Goal: Complete application form: Complete application form

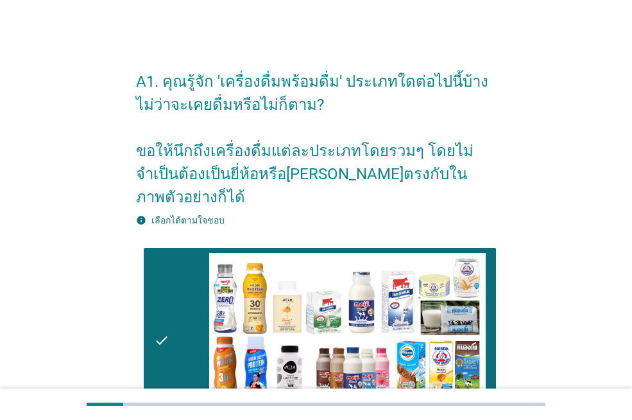
scroll to position [706, 0]
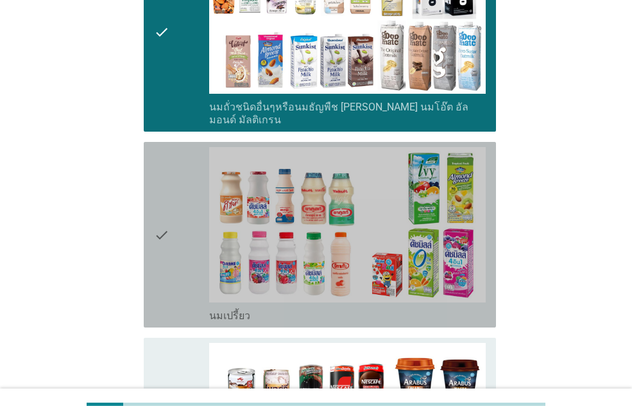
click at [189, 219] on div "check" at bounding box center [181, 234] width 55 height 175
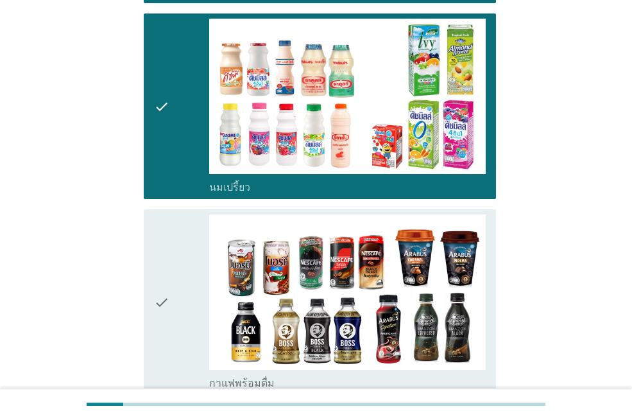
click at [180, 243] on div "check" at bounding box center [181, 301] width 55 height 175
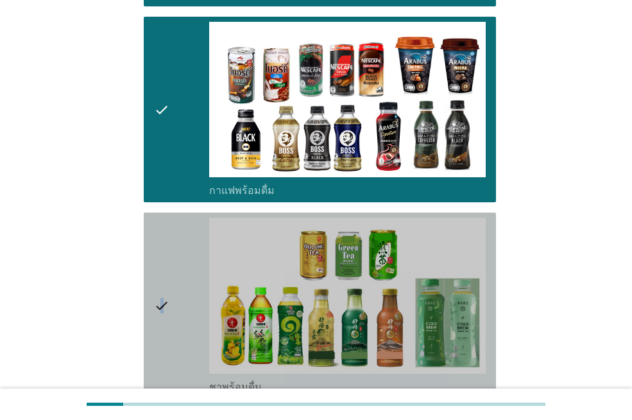
click at [162, 247] on icon "check" at bounding box center [161, 305] width 15 height 175
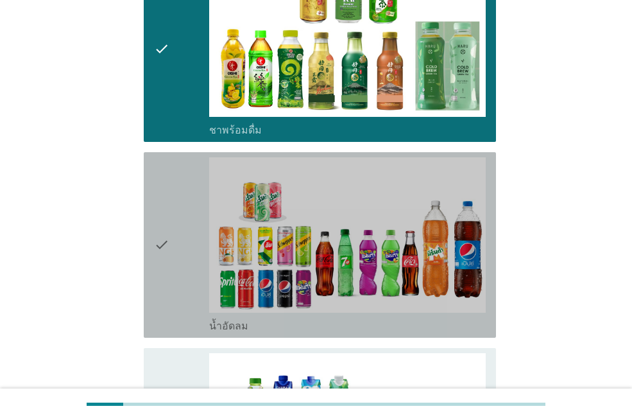
click at [157, 213] on icon "check" at bounding box center [161, 244] width 15 height 175
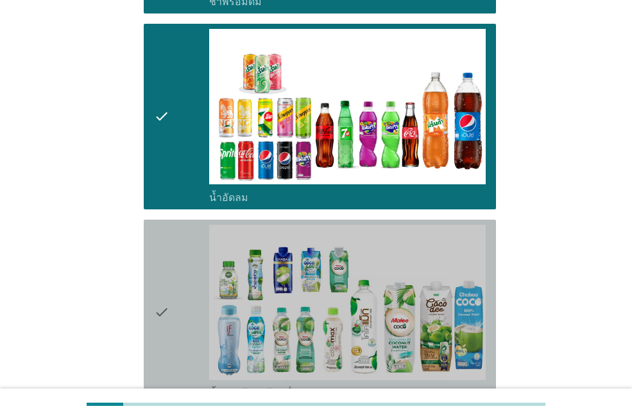
click at [157, 244] on icon "check" at bounding box center [161, 312] width 15 height 175
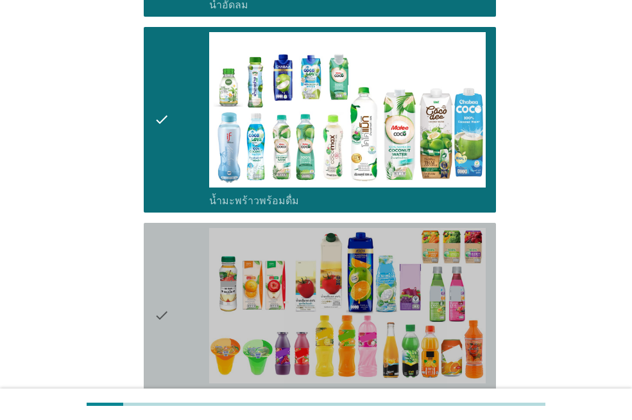
click at [182, 269] on div "check" at bounding box center [181, 315] width 55 height 175
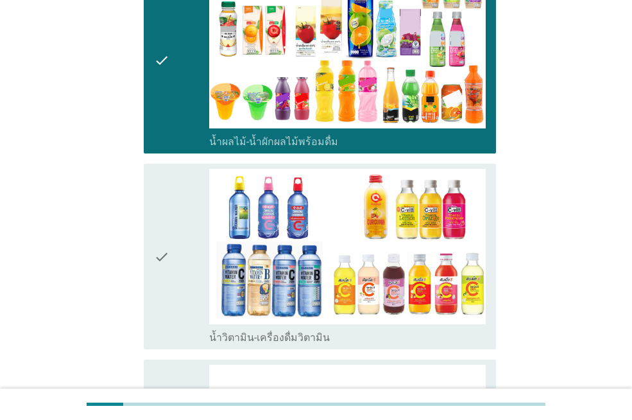
scroll to position [1862, 0]
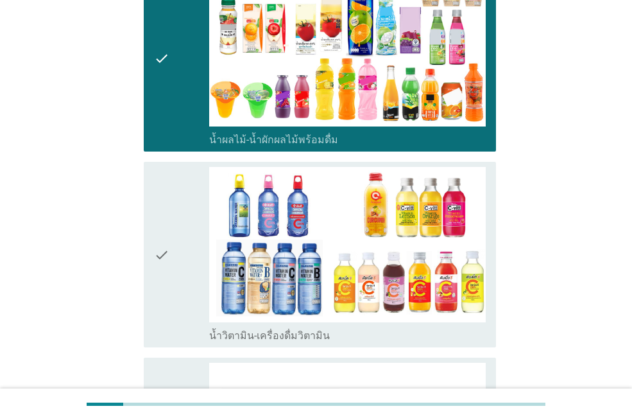
click at [173, 239] on div "check" at bounding box center [181, 254] width 55 height 175
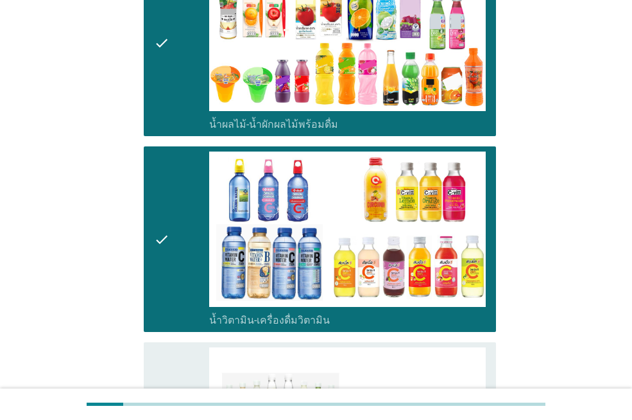
scroll to position [1990, 0]
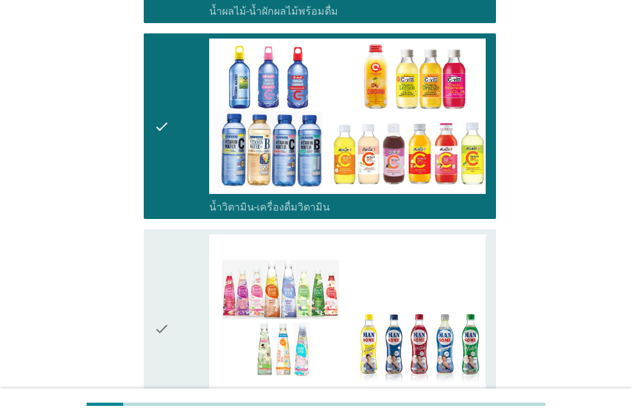
click at [172, 257] on div "check" at bounding box center [181, 328] width 55 height 188
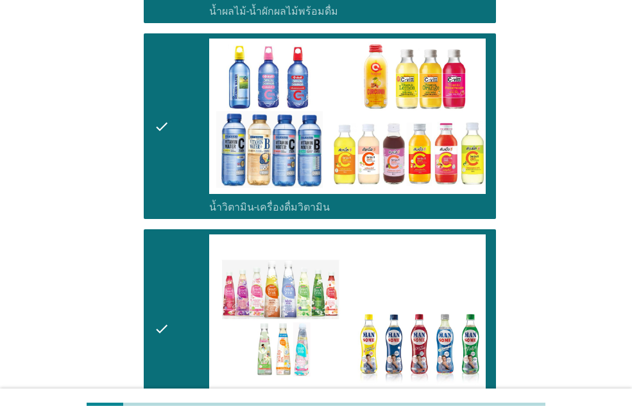
scroll to position [2183, 0]
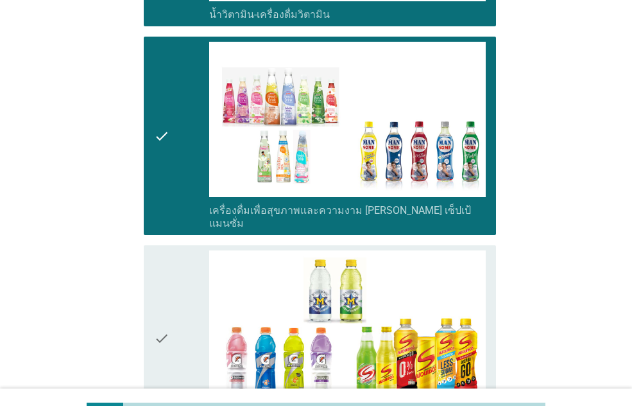
click at [161, 261] on icon "check" at bounding box center [161, 337] width 15 height 175
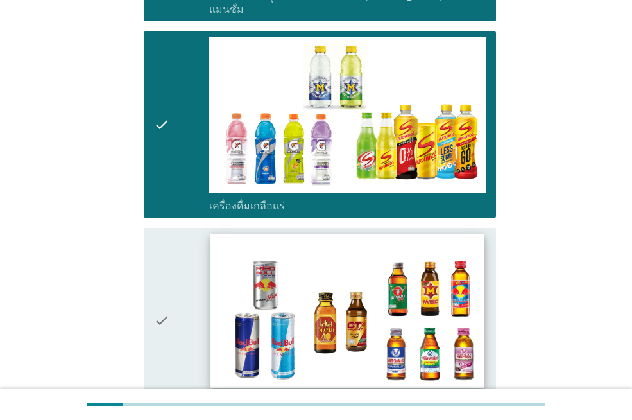
scroll to position [2440, 0]
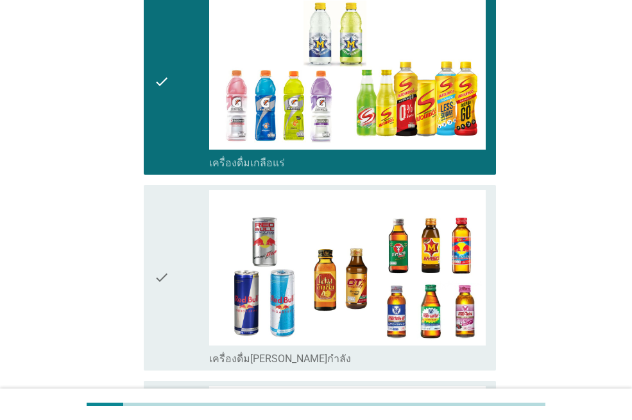
click at [173, 255] on div "check" at bounding box center [181, 277] width 55 height 175
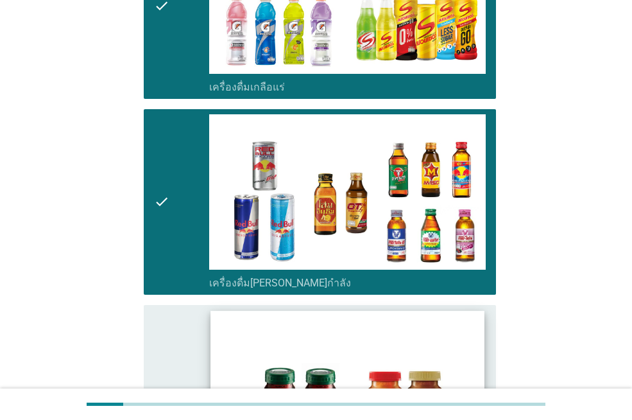
scroll to position [2632, 0]
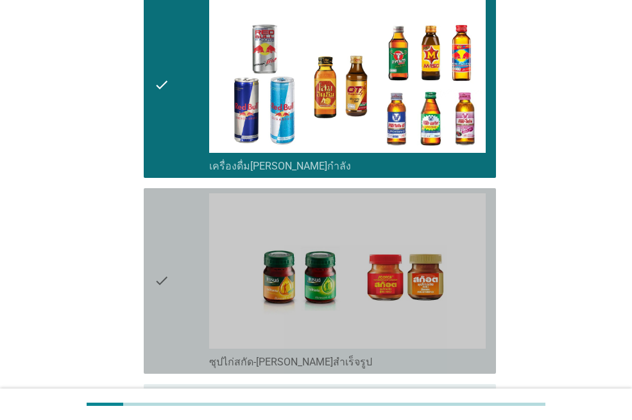
click at [168, 233] on icon "check" at bounding box center [161, 280] width 15 height 175
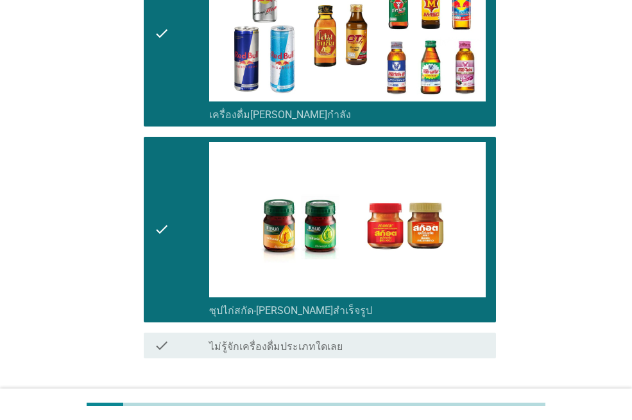
scroll to position [2723, 0]
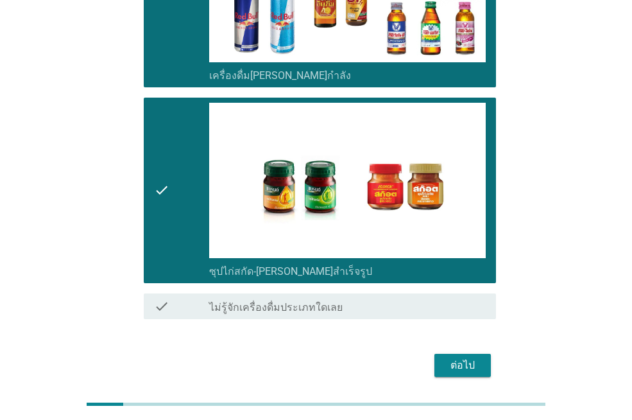
click at [443, 354] on button "ต่อไป" at bounding box center [463, 365] width 56 height 23
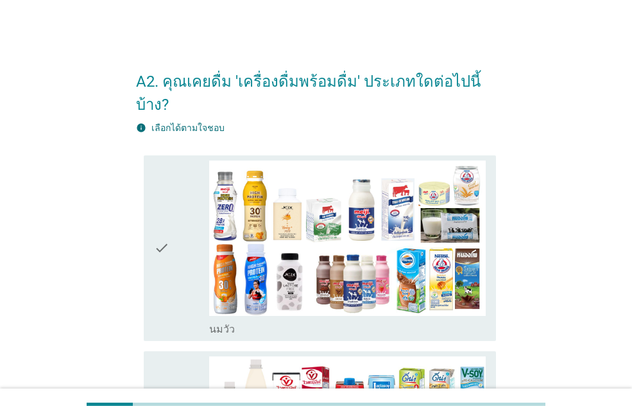
click at [165, 220] on icon "check" at bounding box center [161, 248] width 15 height 175
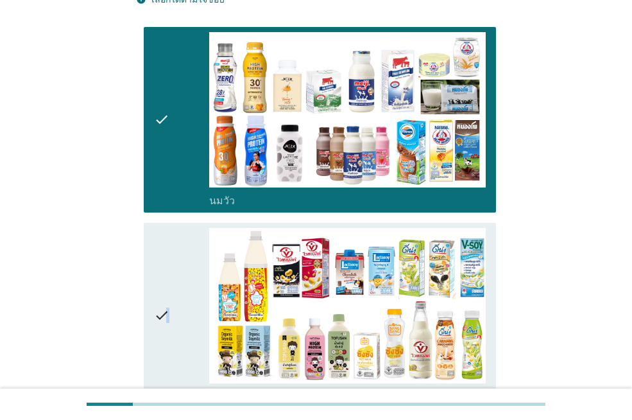
click at [168, 265] on icon "check" at bounding box center [161, 315] width 15 height 175
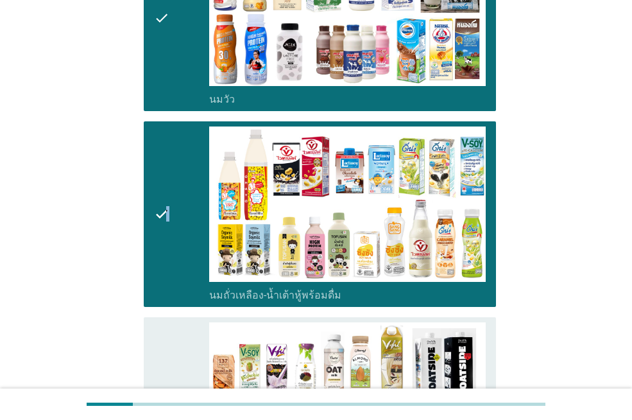
scroll to position [321, 0]
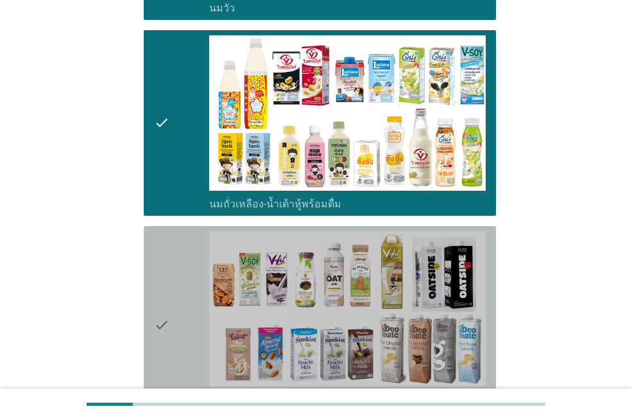
click at [158, 279] on icon "check" at bounding box center [161, 325] width 15 height 188
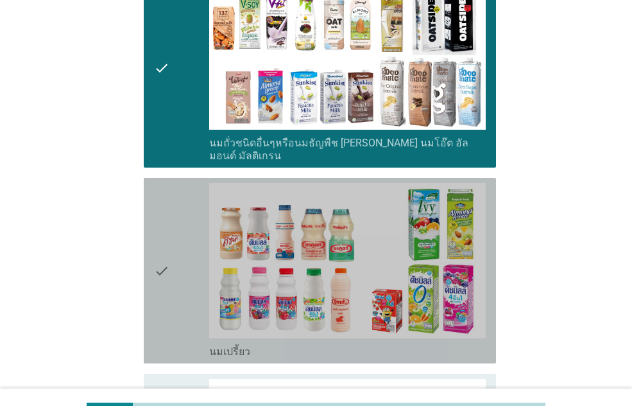
click at [168, 245] on icon "check" at bounding box center [161, 270] width 15 height 175
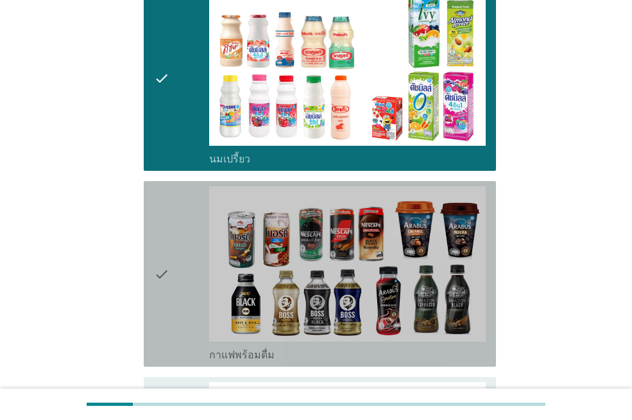
click at [168, 248] on icon "check" at bounding box center [161, 273] width 15 height 175
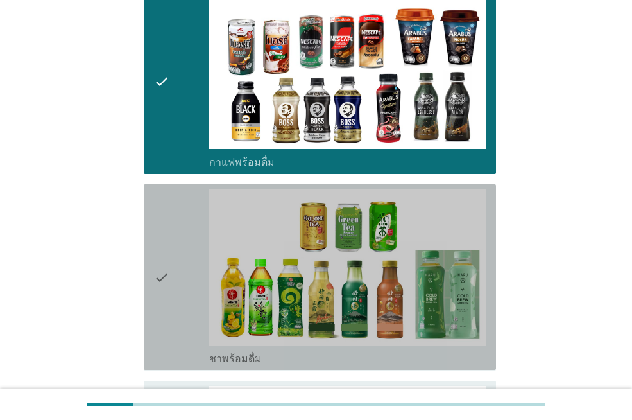
click at [164, 243] on icon "check" at bounding box center [161, 276] width 15 height 175
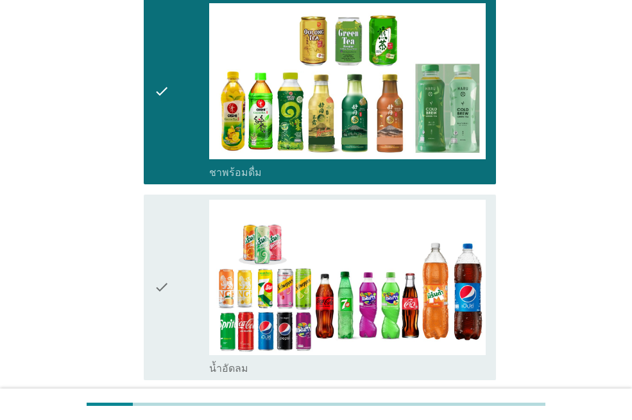
scroll to position [1156, 0]
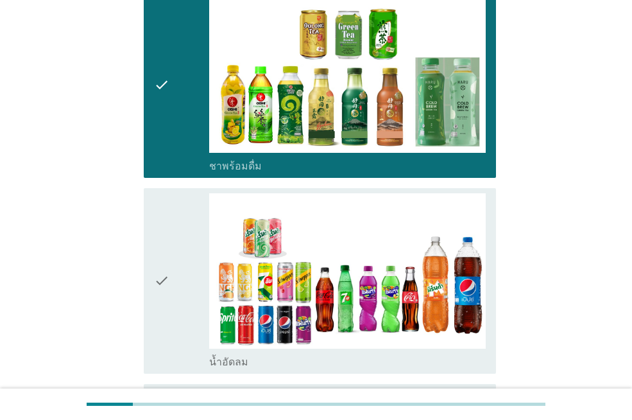
click at [163, 240] on icon "check" at bounding box center [161, 280] width 15 height 175
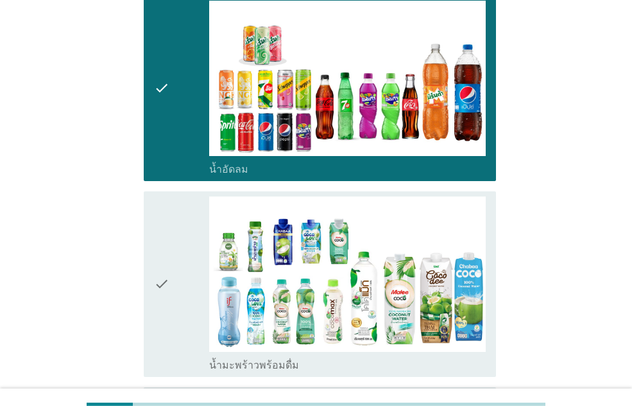
click at [160, 231] on icon "check" at bounding box center [161, 283] width 15 height 175
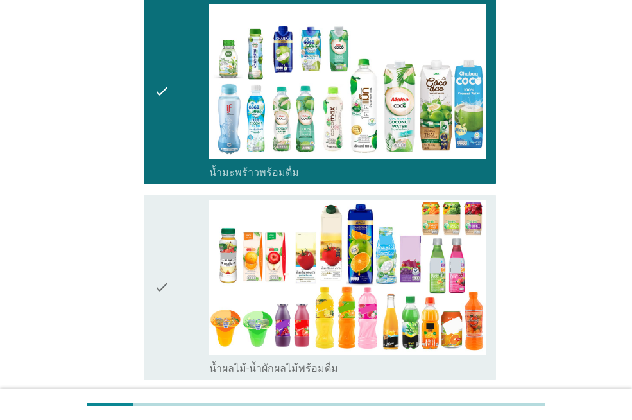
click at [177, 233] on div "check" at bounding box center [181, 287] width 55 height 175
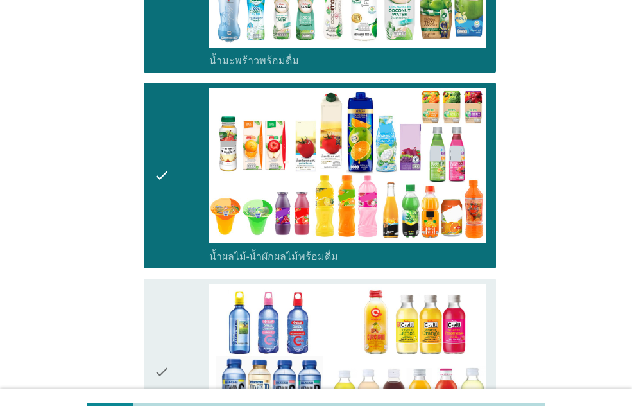
scroll to position [1733, 0]
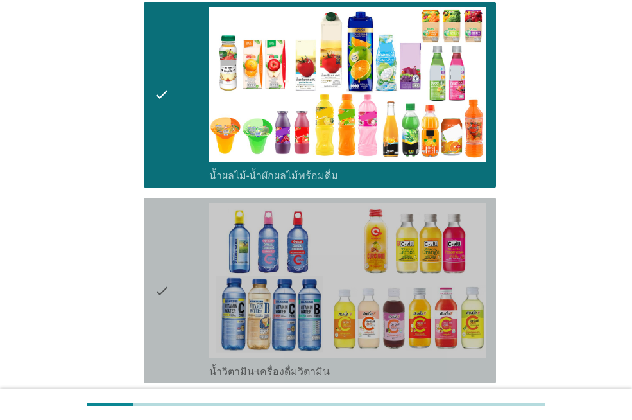
click at [167, 252] on icon "check" at bounding box center [161, 290] width 15 height 175
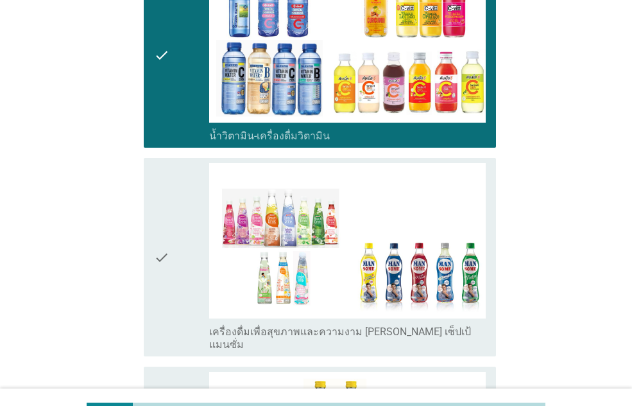
scroll to position [1990, 0]
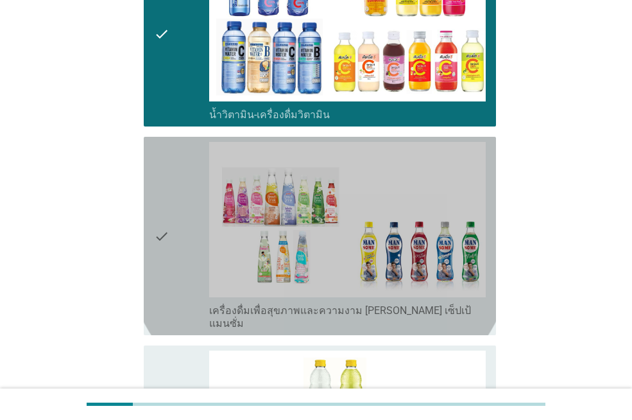
click at [152, 223] on div "check check_box_outline_blank เครื่องดื่มเพื่อสุขภาพและความงาม [PERSON_NAME] เซ…" at bounding box center [320, 236] width 352 height 198
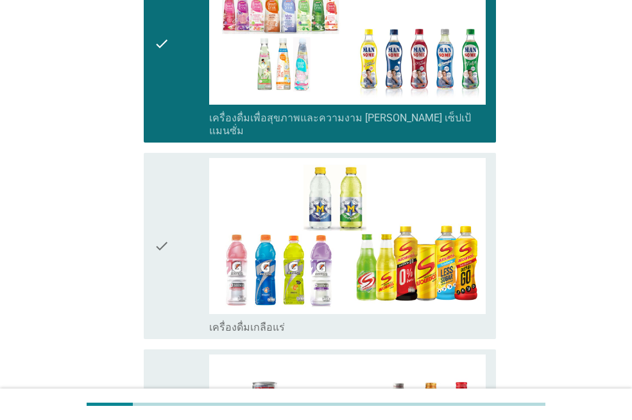
click at [165, 257] on icon "check" at bounding box center [161, 245] width 15 height 175
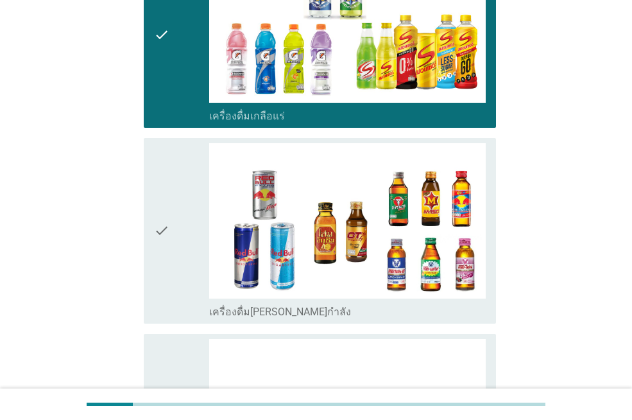
scroll to position [2568, 0]
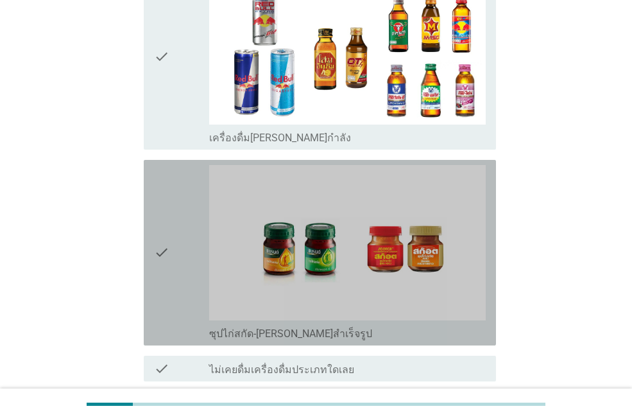
click at [168, 231] on icon "check" at bounding box center [161, 252] width 15 height 175
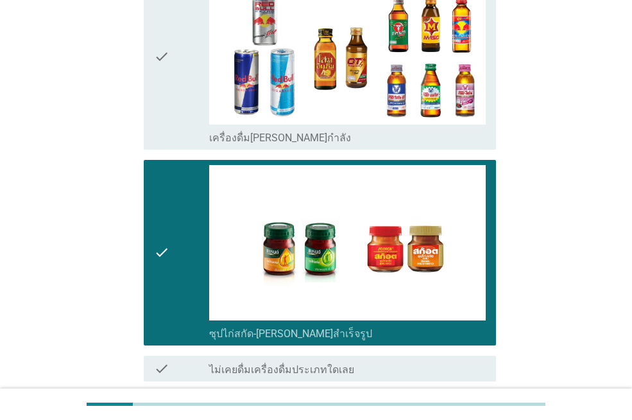
drag, startPoint x: 473, startPoint y: 381, endPoint x: 528, endPoint y: 410, distance: 62.9
click at [476, 419] on div "ต่อไป" at bounding box center [463, 427] width 36 height 15
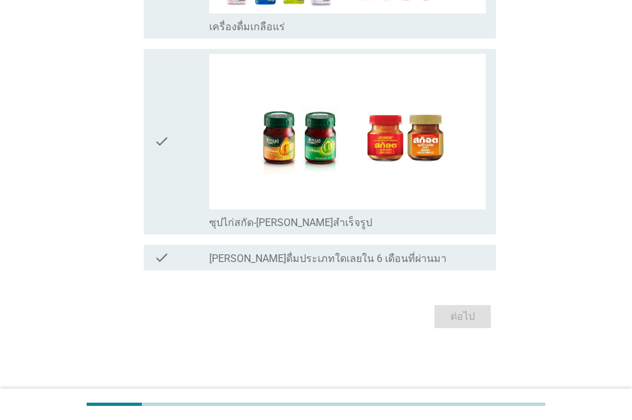
scroll to position [0, 0]
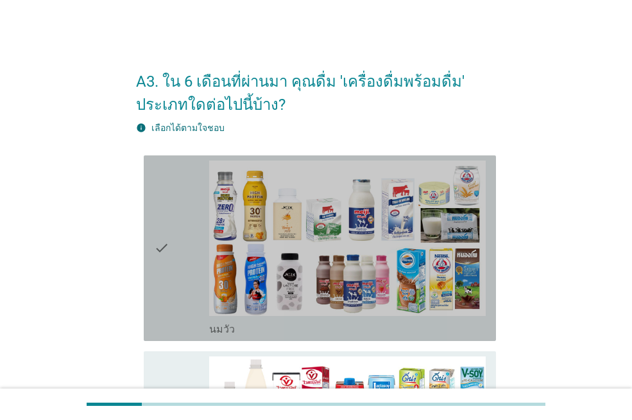
click at [153, 239] on div "check check_box_outline_blank [PERSON_NAME]" at bounding box center [320, 248] width 352 height 186
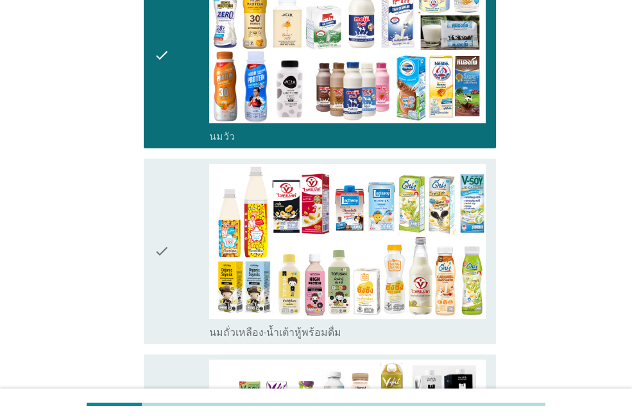
click at [156, 241] on icon "check" at bounding box center [161, 251] width 15 height 175
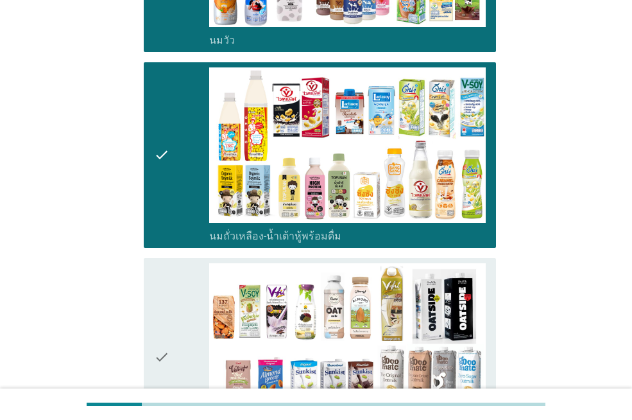
scroll to position [449, 0]
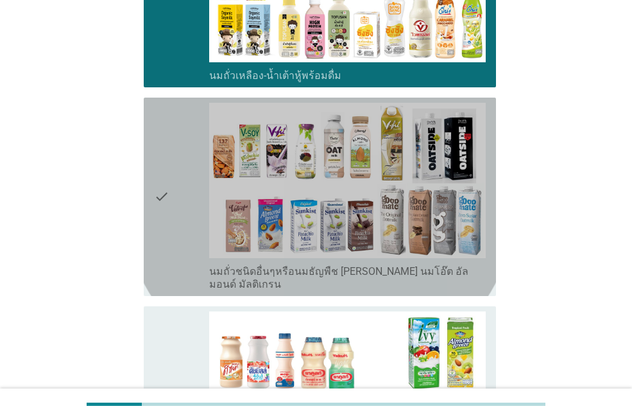
click at [152, 210] on div "check check_box_outline_blank นมถั่วชนิดอื่นๆหรือนมธัญพืช [PERSON_NAME] นมโอ๊ต …" at bounding box center [320, 197] width 352 height 198
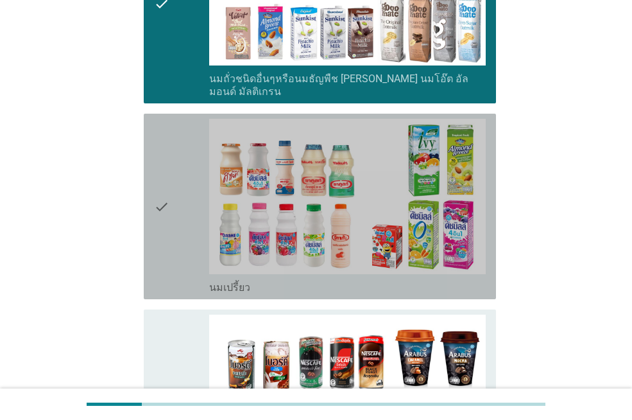
click at [168, 219] on icon "check" at bounding box center [161, 206] width 15 height 175
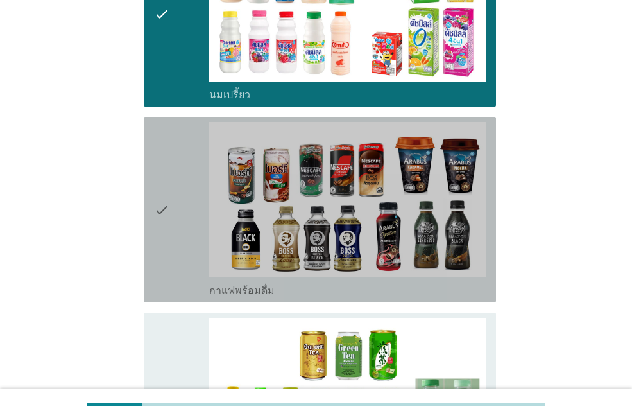
click at [168, 223] on icon "check" at bounding box center [161, 209] width 15 height 175
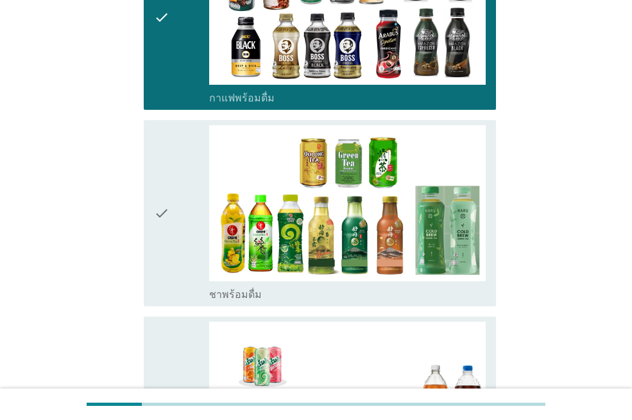
click at [165, 223] on icon "check" at bounding box center [161, 212] width 15 height 175
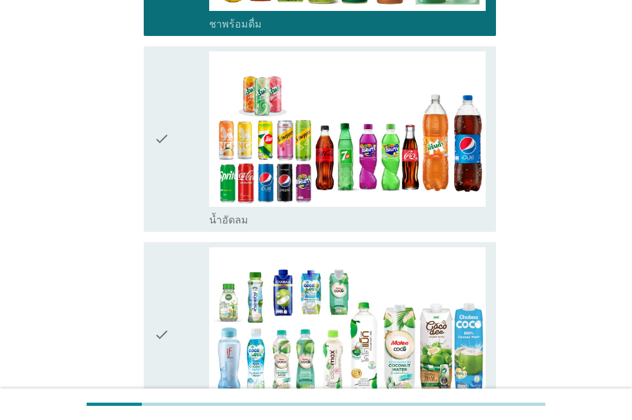
scroll to position [1412, 0]
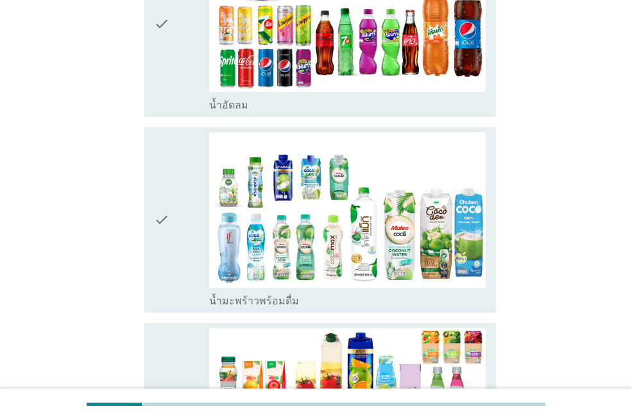
click at [161, 241] on icon "check" at bounding box center [161, 219] width 15 height 175
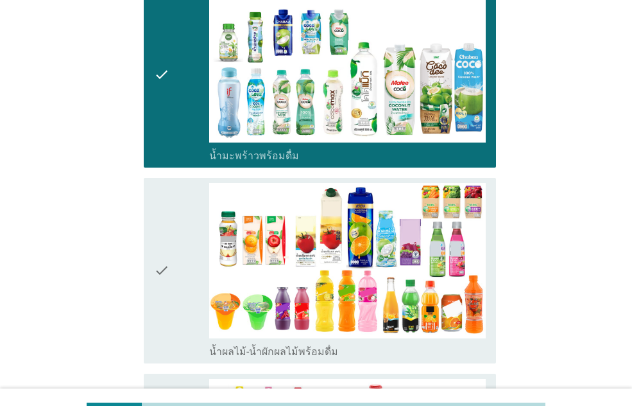
scroll to position [1605, 0]
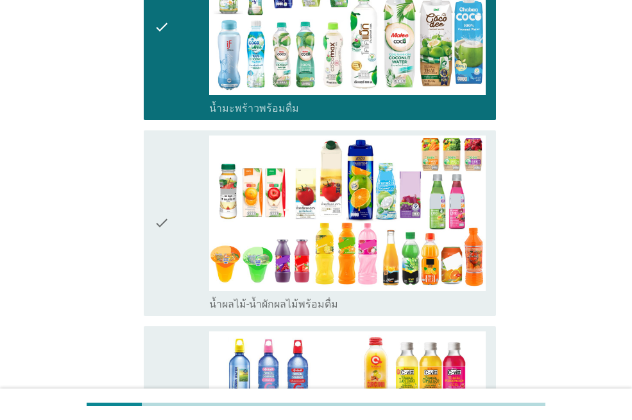
click at [162, 236] on icon "check" at bounding box center [161, 222] width 15 height 175
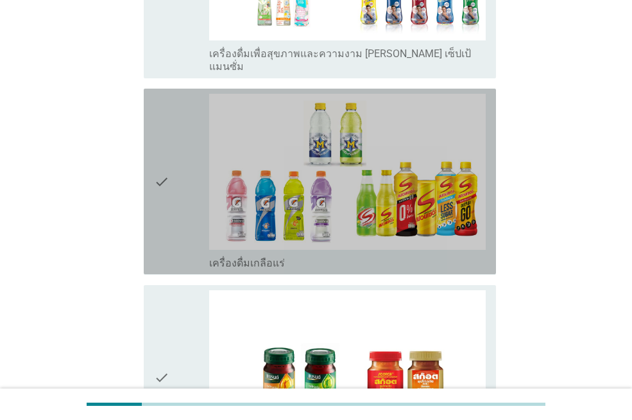
click at [168, 207] on icon "check" at bounding box center [161, 181] width 15 height 175
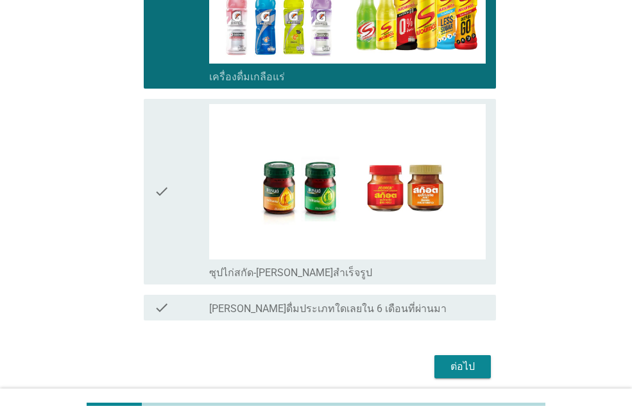
scroll to position [2440, 0]
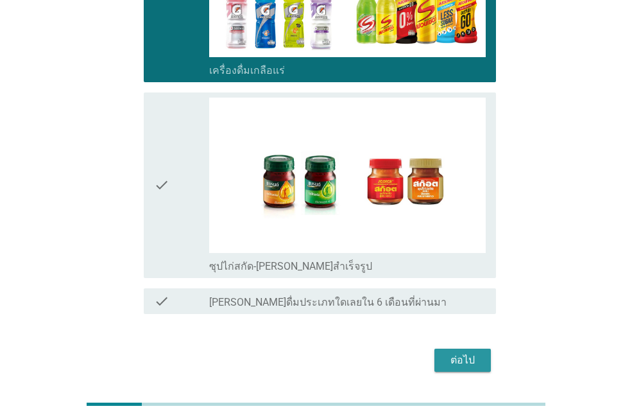
click at [464, 352] on div "ต่อไป" at bounding box center [463, 359] width 36 height 15
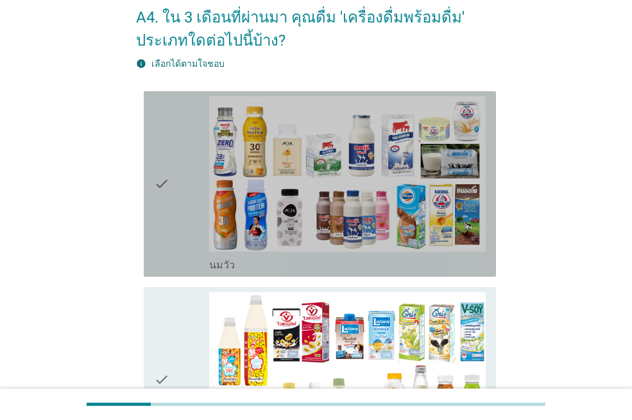
click at [169, 228] on icon "check" at bounding box center [161, 183] width 15 height 175
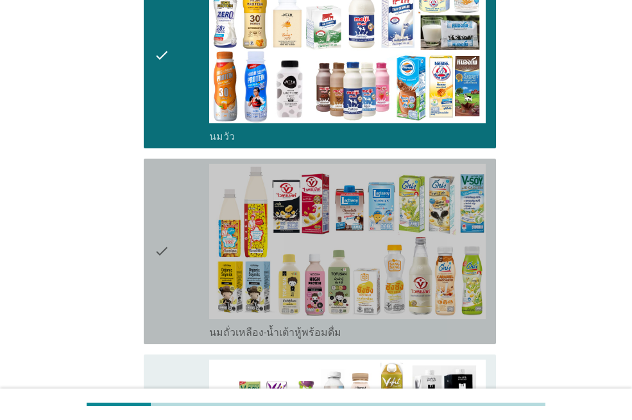
click at [168, 243] on icon "check" at bounding box center [161, 251] width 15 height 175
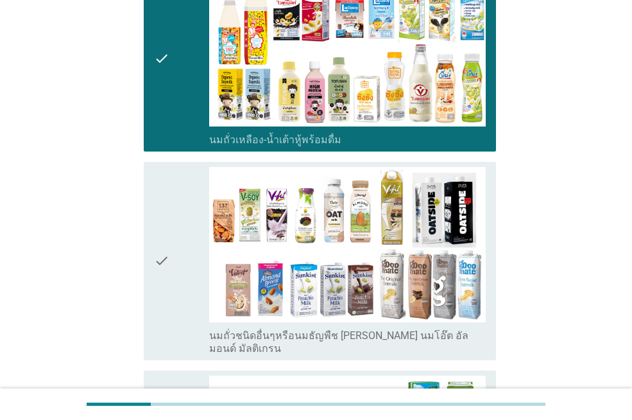
click at [167, 241] on icon "check" at bounding box center [161, 261] width 15 height 188
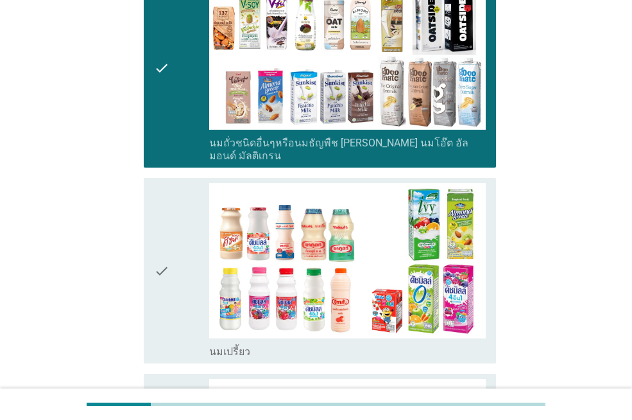
click at [168, 245] on icon "check" at bounding box center [161, 270] width 15 height 175
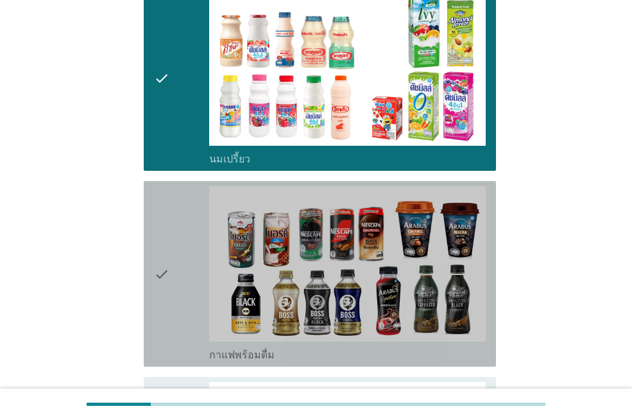
click at [168, 245] on icon "check" at bounding box center [161, 273] width 15 height 175
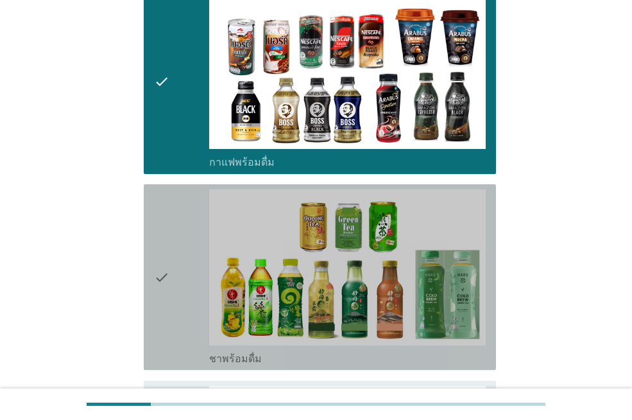
click at [166, 247] on icon "check" at bounding box center [161, 276] width 15 height 175
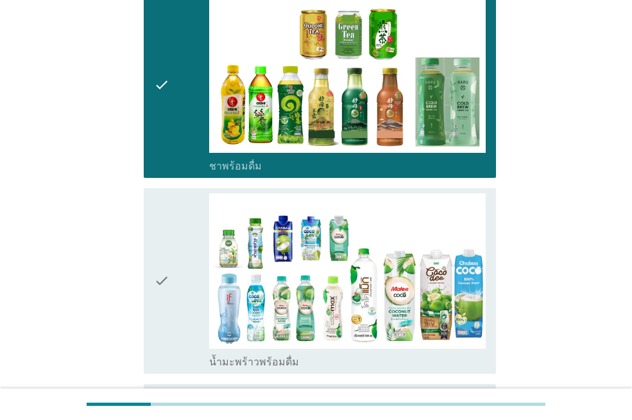
click at [166, 264] on icon "check" at bounding box center [161, 280] width 15 height 175
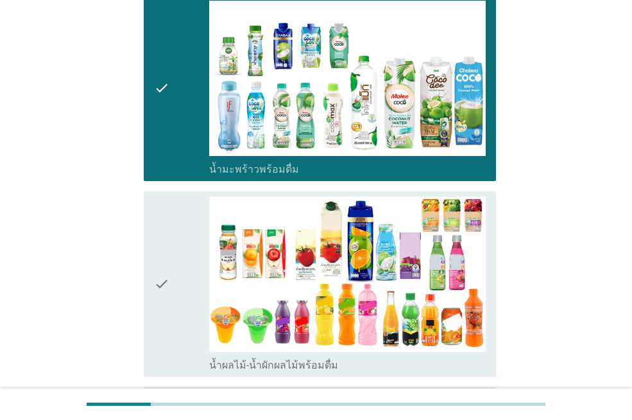
click at [166, 261] on icon "check" at bounding box center [161, 283] width 15 height 175
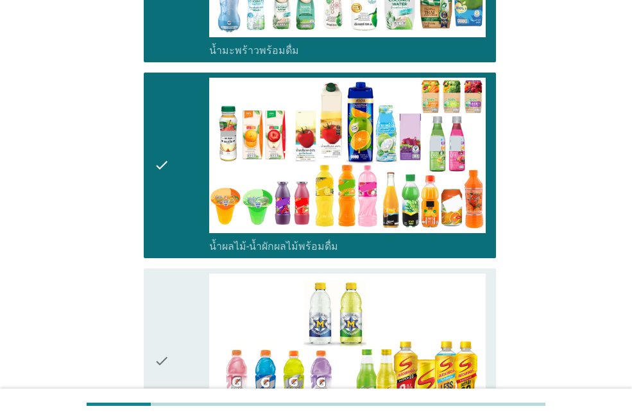
scroll to position [1605, 0]
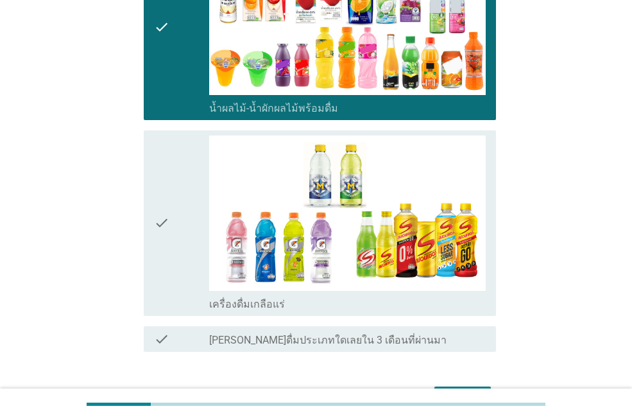
click at [159, 248] on icon "check" at bounding box center [161, 222] width 15 height 175
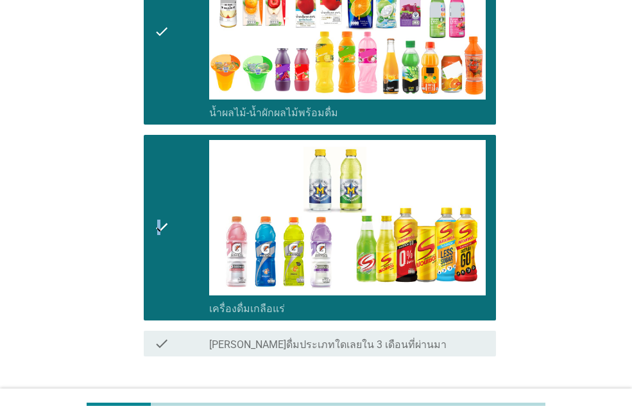
scroll to position [1674, 0]
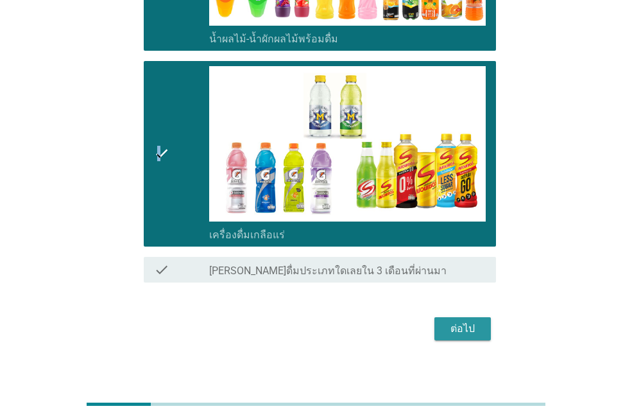
click at [439, 320] on button "ต่อไป" at bounding box center [463, 328] width 56 height 23
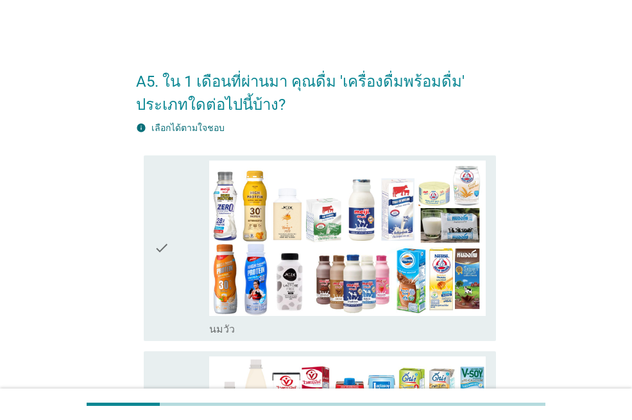
click at [148, 265] on div "check check_box_outline_blank [PERSON_NAME]" at bounding box center [320, 248] width 352 height 186
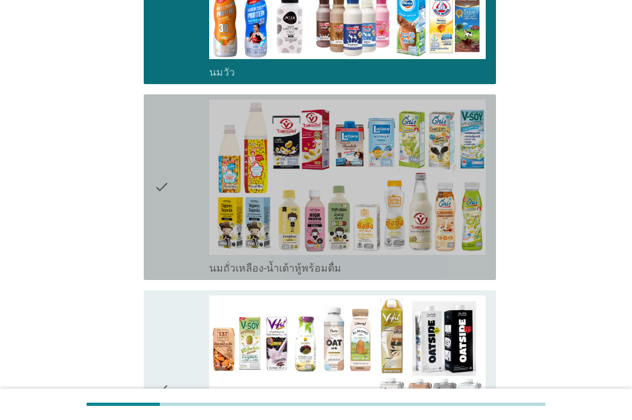
click at [148, 245] on div "check check_box_outline_blank นมถั่วเหลือง-น้ำเต้าหู้พร้อมดื่ม" at bounding box center [320, 187] width 352 height 186
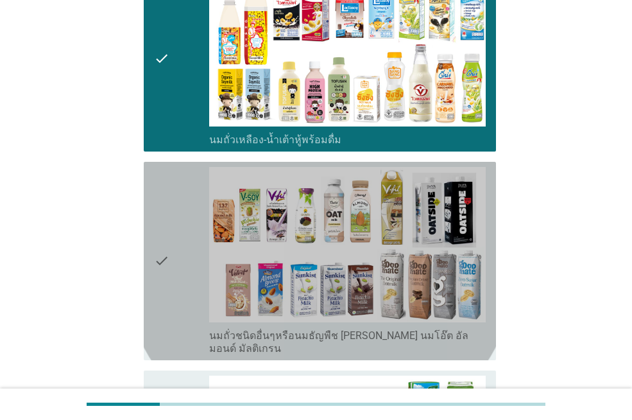
click at [152, 239] on div "check check_box_outline_blank นมถั่วชนิดอื่นๆหรือนมธัญพืช [PERSON_NAME] นมโอ๊ต …" at bounding box center [320, 261] width 352 height 198
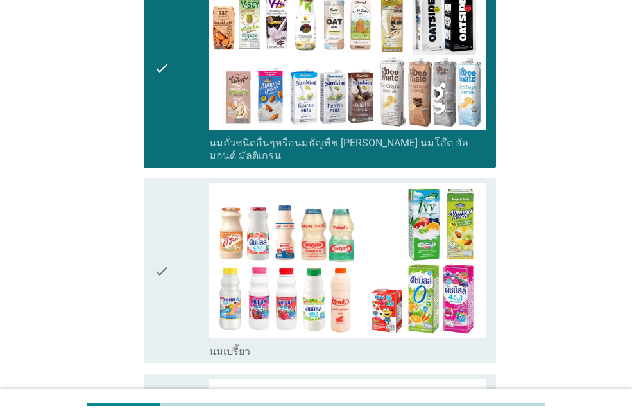
click at [182, 260] on div "check" at bounding box center [181, 270] width 55 height 175
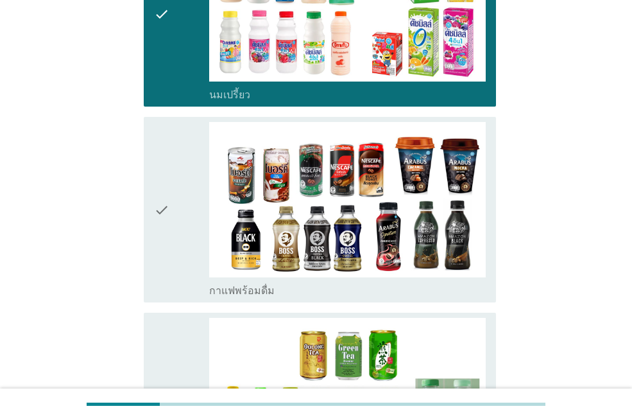
click at [183, 234] on div "check" at bounding box center [181, 209] width 55 height 175
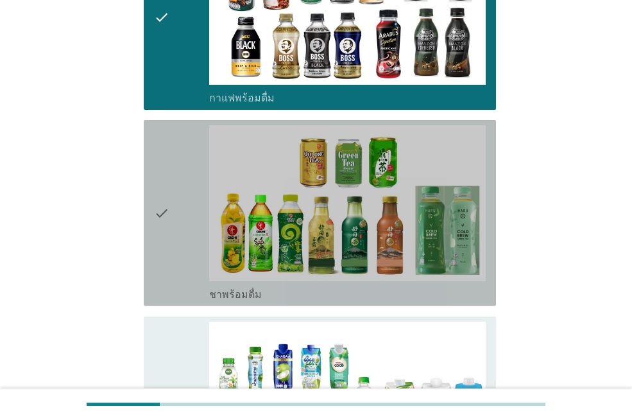
click at [185, 245] on div "check" at bounding box center [181, 212] width 55 height 175
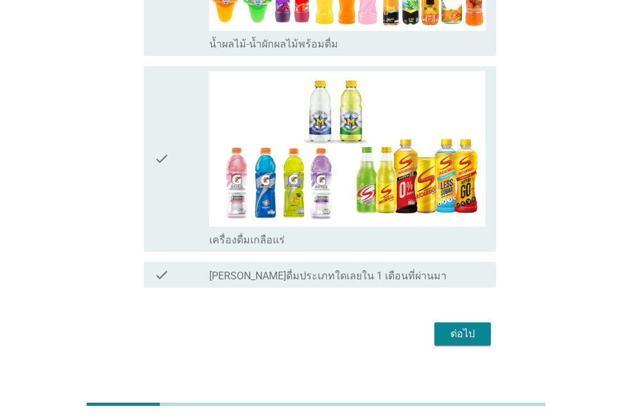
scroll to position [1674, 0]
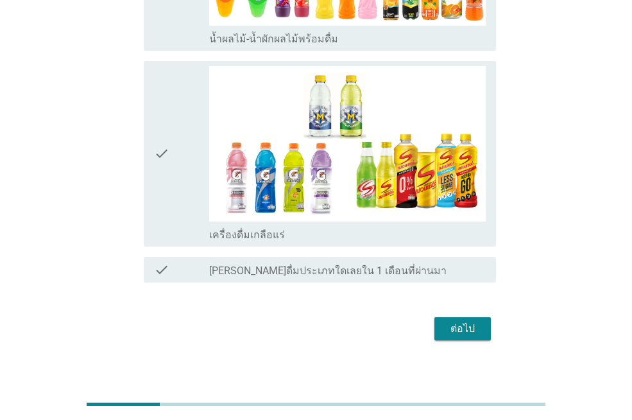
click at [478, 321] on div "ต่อไป" at bounding box center [463, 328] width 36 height 15
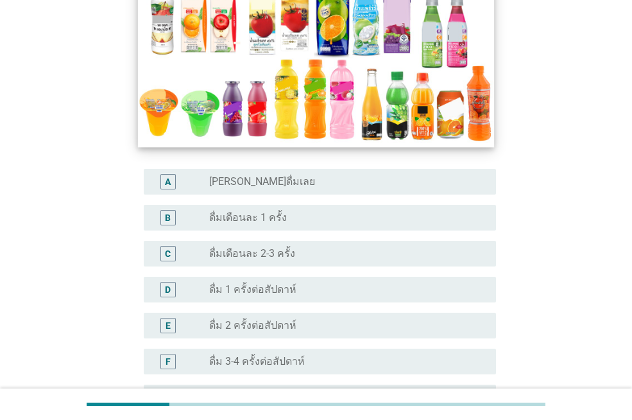
scroll to position [257, 0]
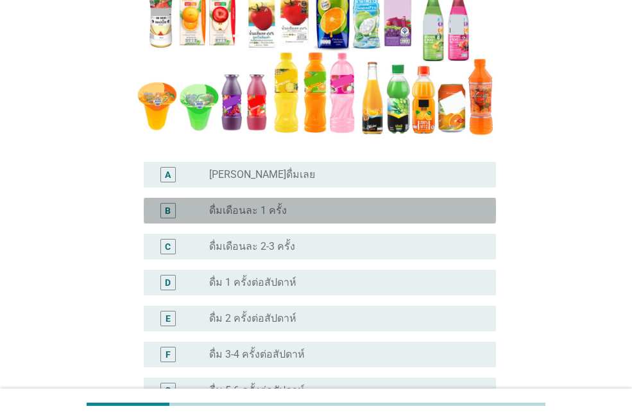
click at [256, 214] on label "ดื่มเดือนละ 1 ครั้ง" at bounding box center [248, 210] width 78 height 13
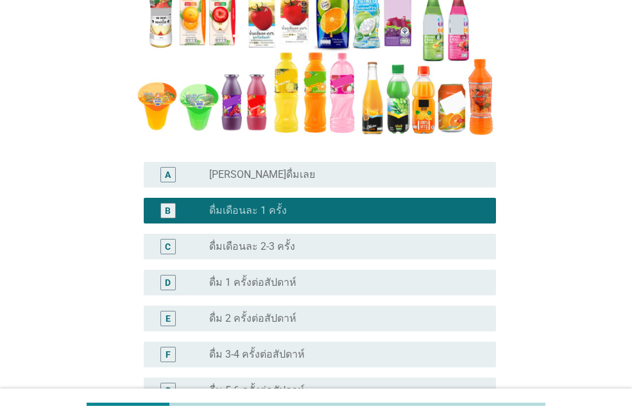
scroll to position [477, 0]
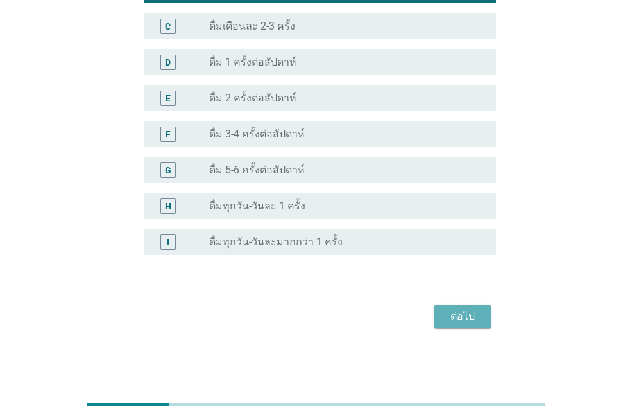
drag, startPoint x: 467, startPoint y: 309, endPoint x: 478, endPoint y: 336, distance: 28.9
click at [467, 309] on div "ต่อไป" at bounding box center [463, 316] width 36 height 15
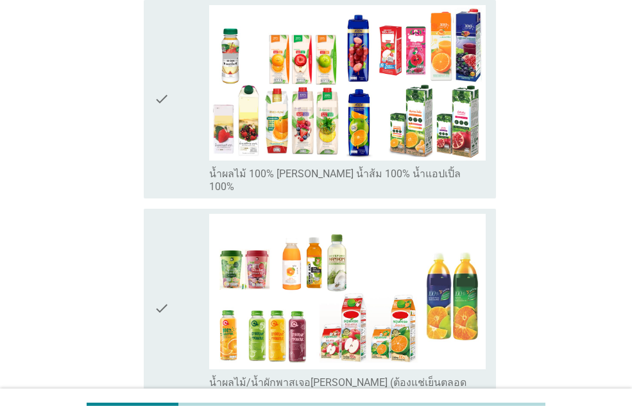
scroll to position [578, 0]
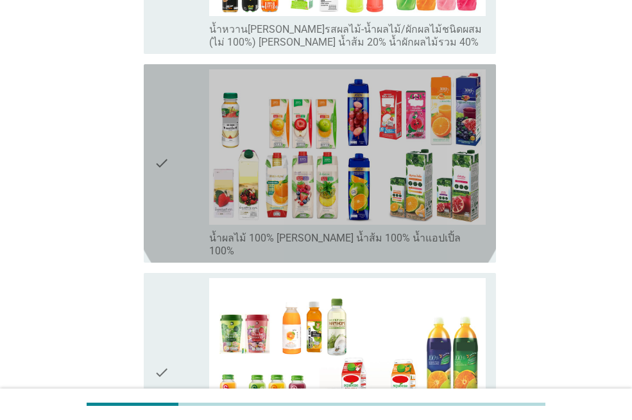
click at [181, 180] on div "check" at bounding box center [181, 163] width 55 height 188
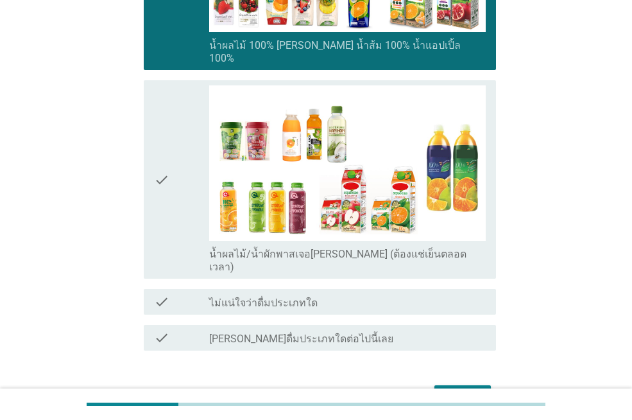
scroll to position [803, 0]
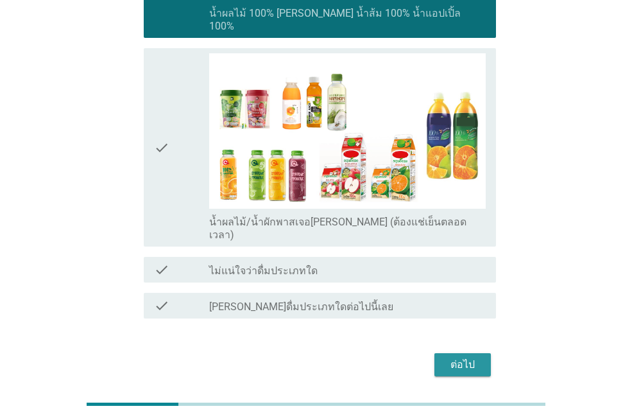
click at [486, 353] on button "ต่อไป" at bounding box center [463, 364] width 56 height 23
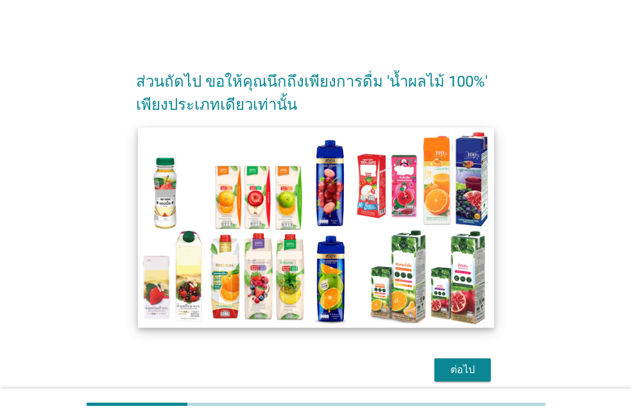
scroll to position [53, 0]
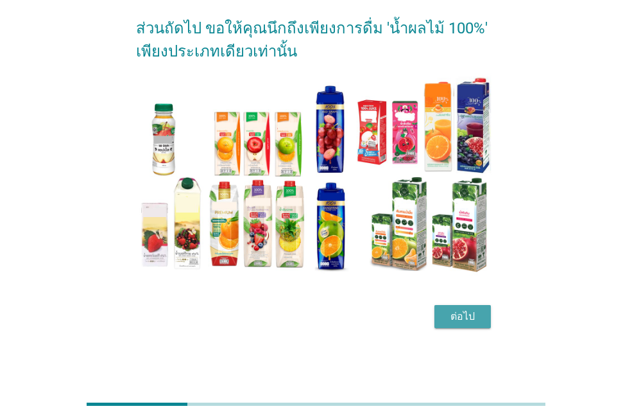
click at [451, 321] on div "ต่อไป" at bounding box center [463, 316] width 36 height 15
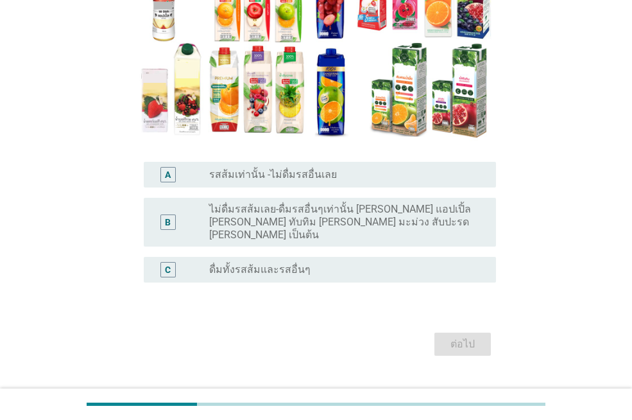
scroll to position [193, 0]
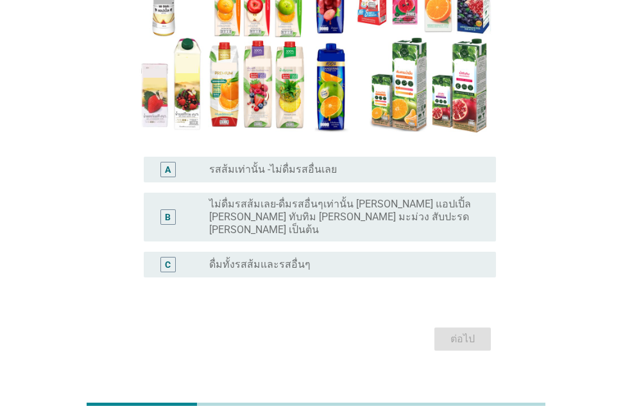
click at [282, 218] on label "ไม่ดื่มรสส้มเลย-ดื่มรสอื่นๆเท่านั้น [PERSON_NAME] แอปเปิ้ล [PERSON_NAME] ทับทิม…" at bounding box center [342, 217] width 266 height 39
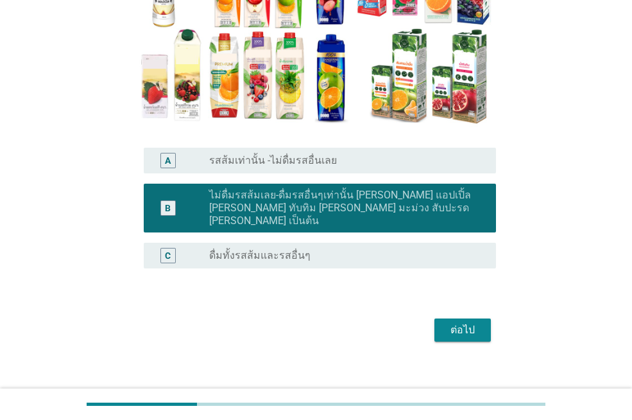
scroll to position [202, 0]
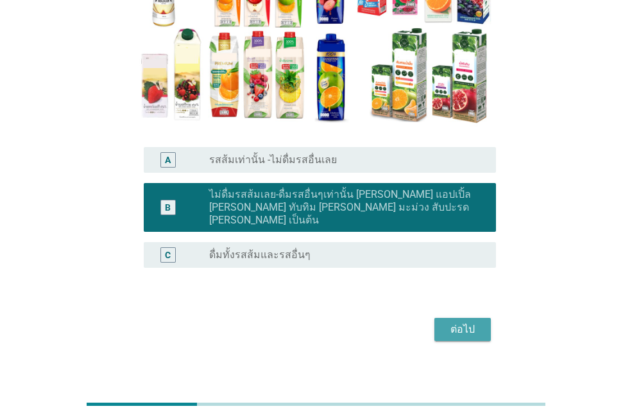
click at [469, 322] on div "ต่อไป" at bounding box center [463, 329] width 36 height 15
